Goal: Find specific page/section: Find specific page/section

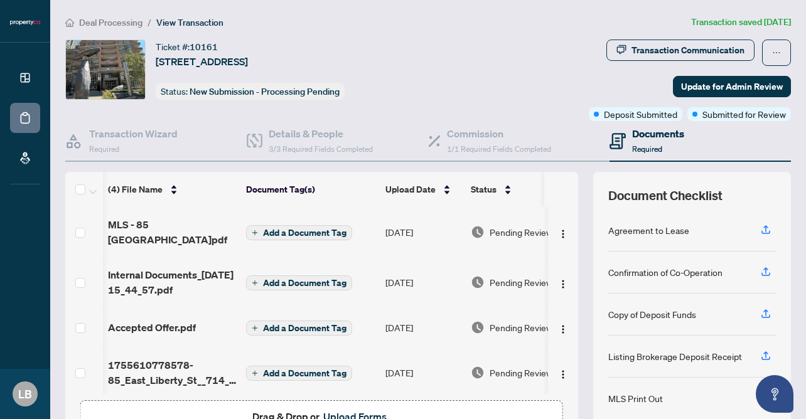
scroll to position [1, 7]
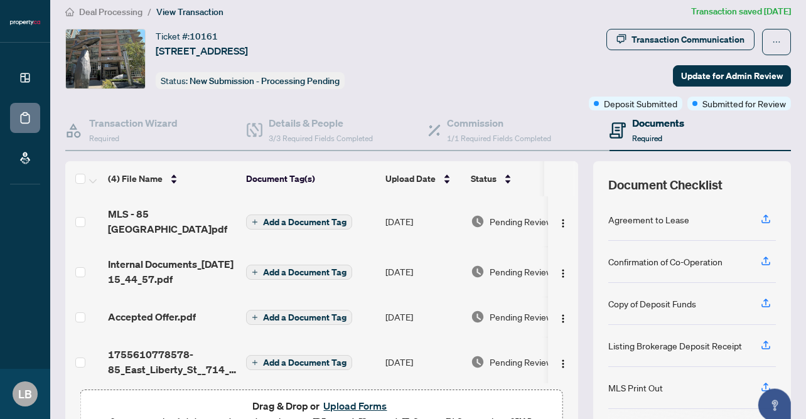
scroll to position [6, 0]
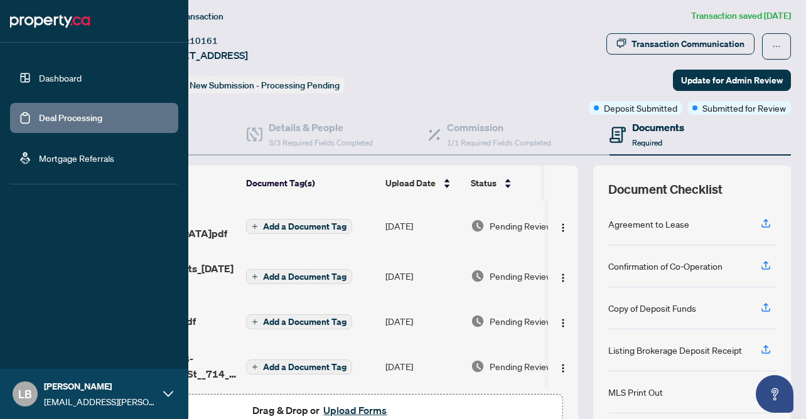
click at [46, 77] on link "Dashboard" at bounding box center [60, 77] width 43 height 11
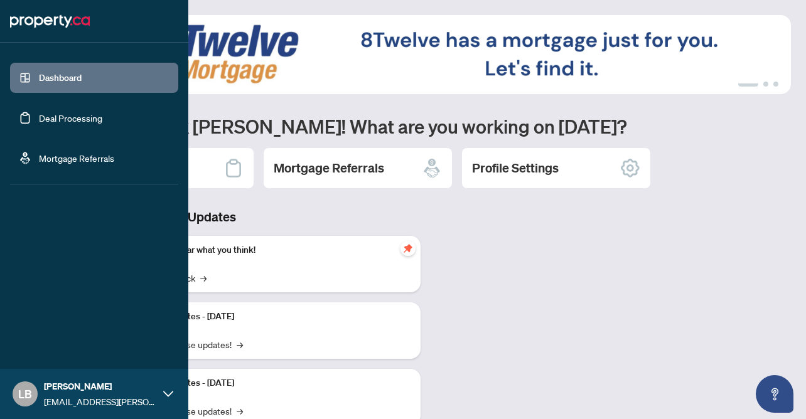
click at [39, 122] on link "Deal Processing" at bounding box center [70, 117] width 63 height 11
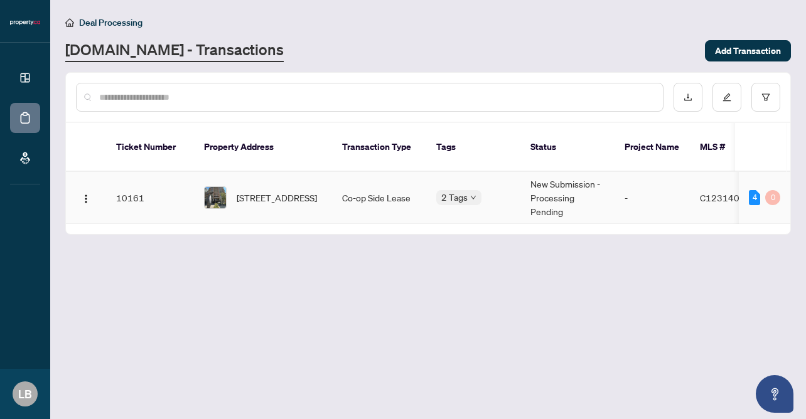
click at [475, 183] on div "Deposit Submitted Submitted for Review" at bounding box center [499, 200] width 126 height 51
click at [483, 291] on main "Deal Processing Property.ca - Transactions Add Transaction Ticket Number Proper…" at bounding box center [428, 209] width 756 height 419
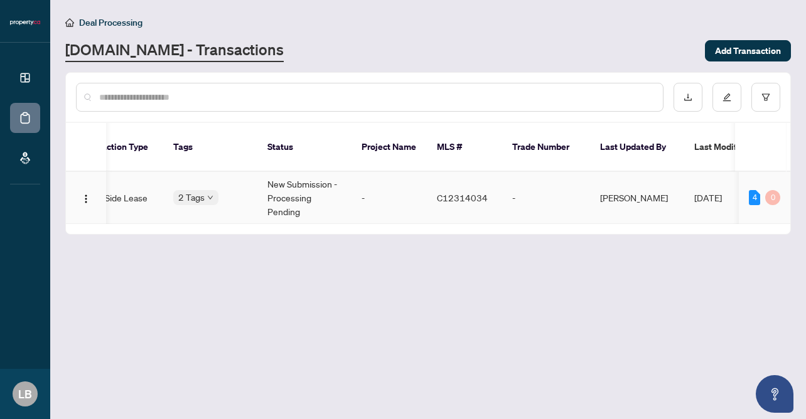
scroll to position [0, 131]
